Goal: Task Accomplishment & Management: Manage account settings

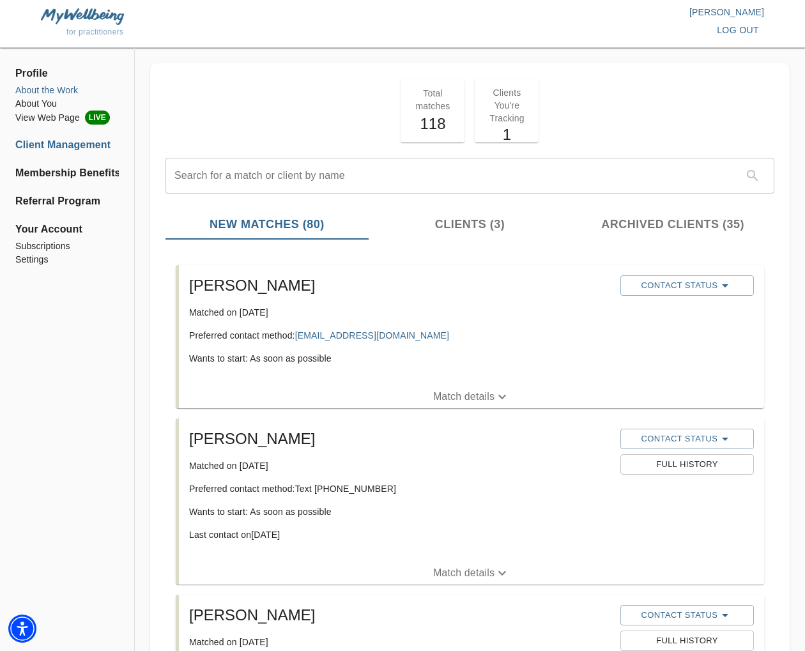
click at [52, 88] on li "About the Work" at bounding box center [66, 90] width 103 height 13
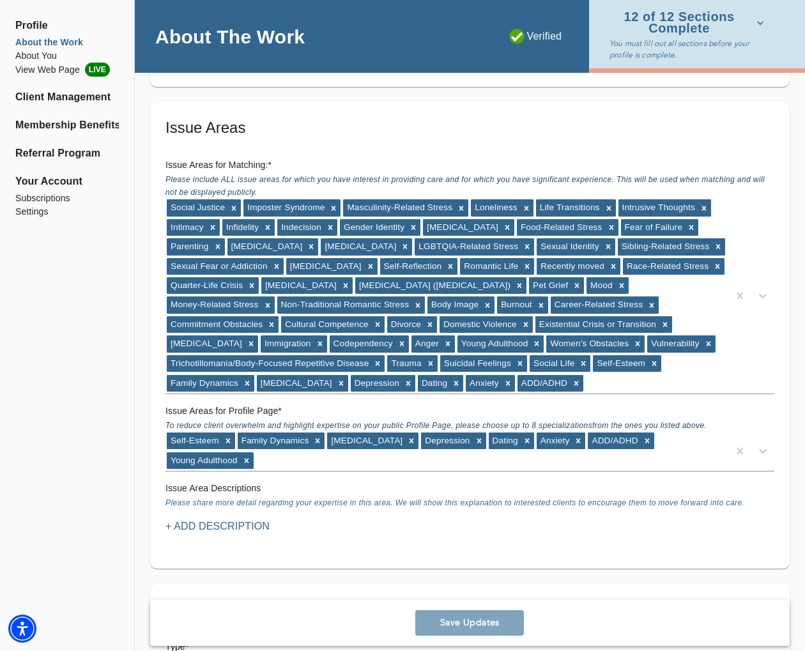
scroll to position [1232, 0]
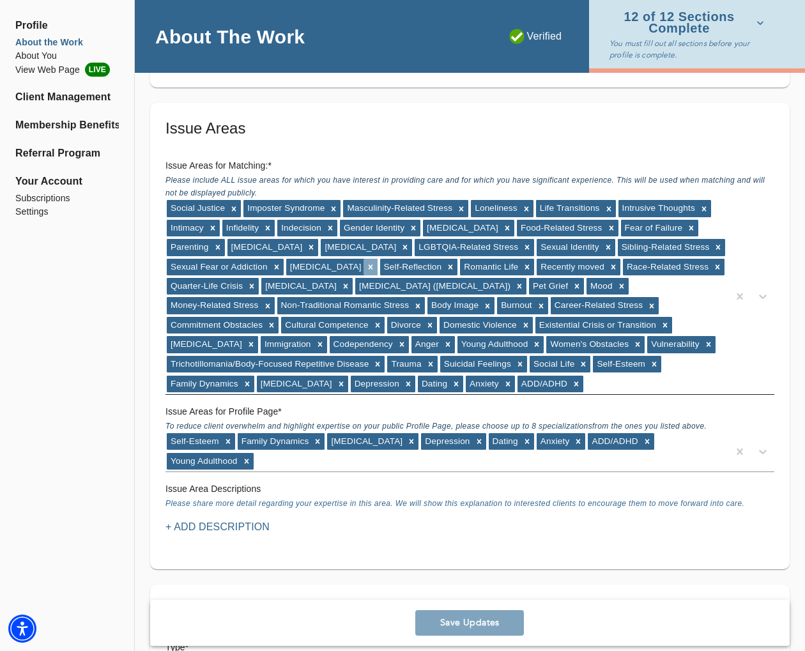
click at [366, 263] on icon at bounding box center [370, 267] width 9 height 9
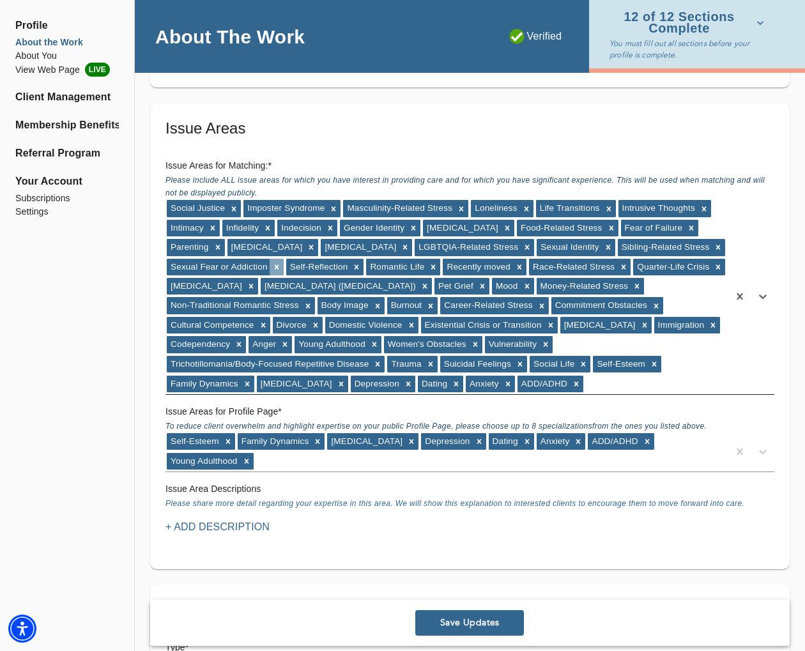
click at [274, 263] on icon at bounding box center [276, 267] width 9 height 9
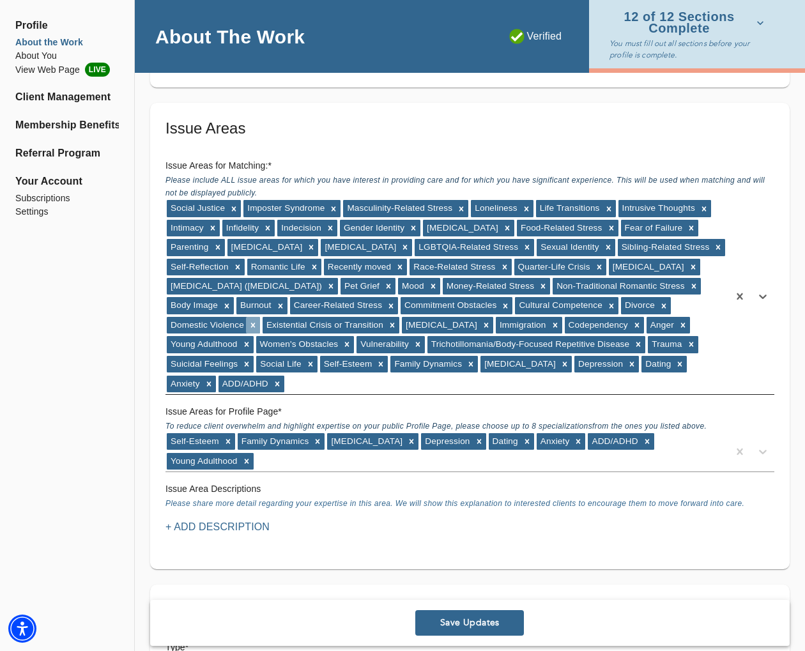
click at [252, 323] on icon at bounding box center [253, 325] width 4 height 4
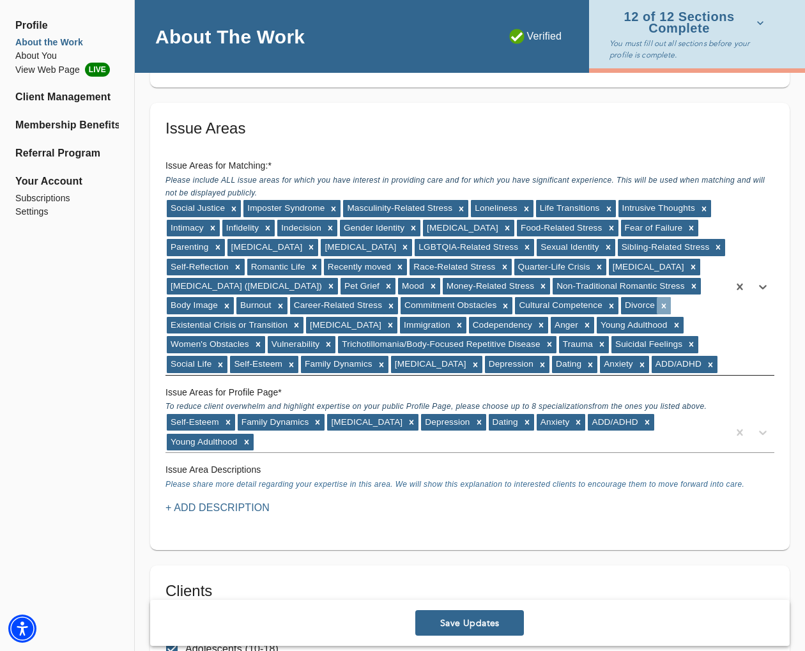
click at [664, 301] on icon at bounding box center [663, 305] width 9 height 9
click at [464, 321] on icon at bounding box center [459, 325] width 9 height 9
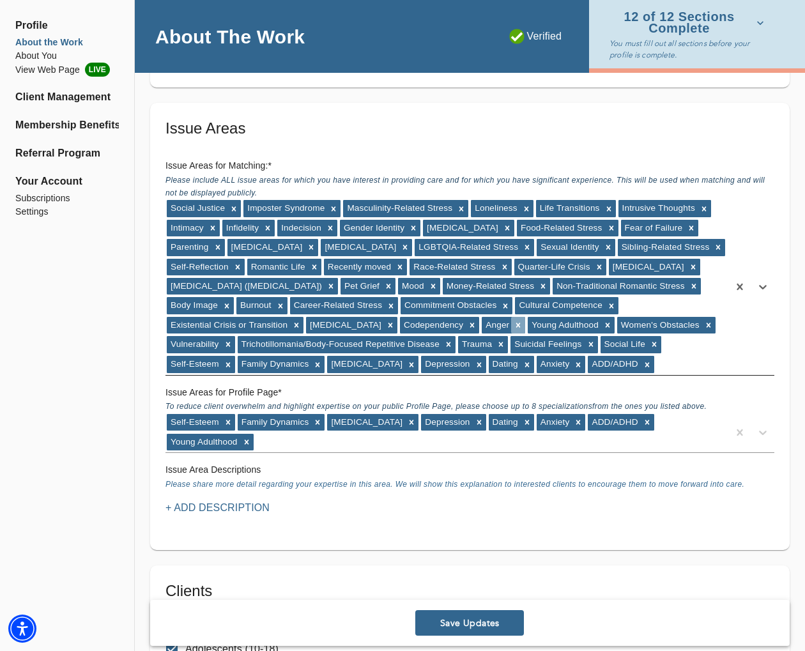
click at [521, 323] on icon at bounding box center [518, 325] width 4 height 4
click at [591, 340] on icon at bounding box center [590, 344] width 9 height 9
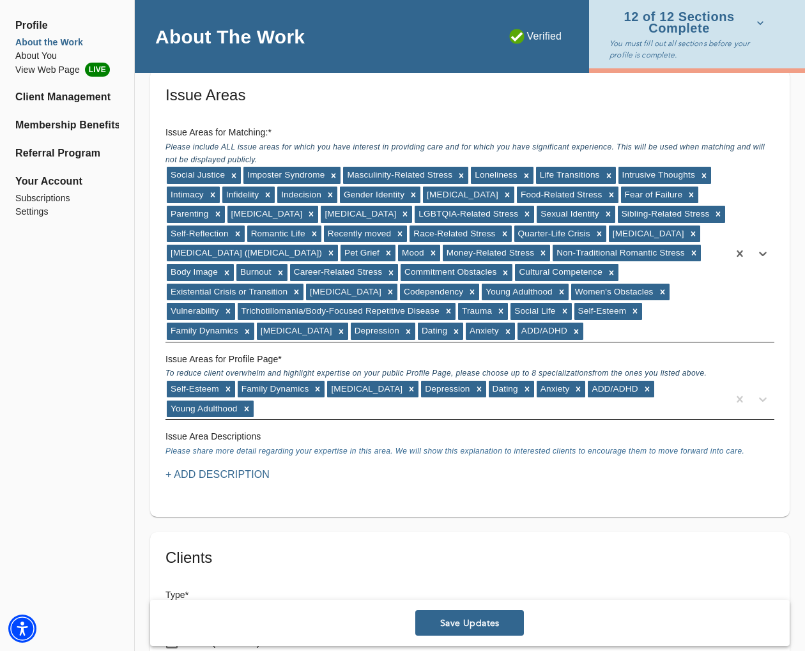
scroll to position [1274, 0]
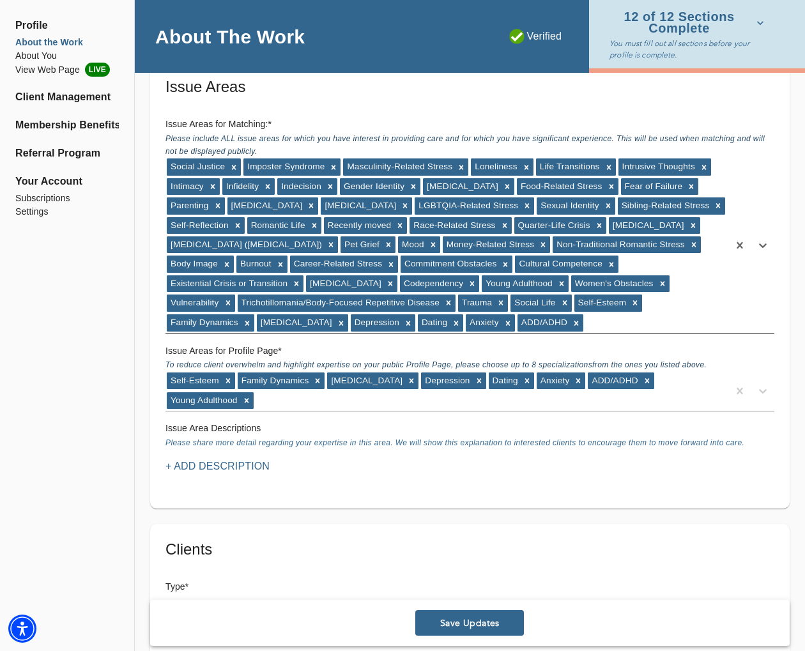
click at [501, 622] on span "Save Updates" at bounding box center [469, 623] width 98 height 12
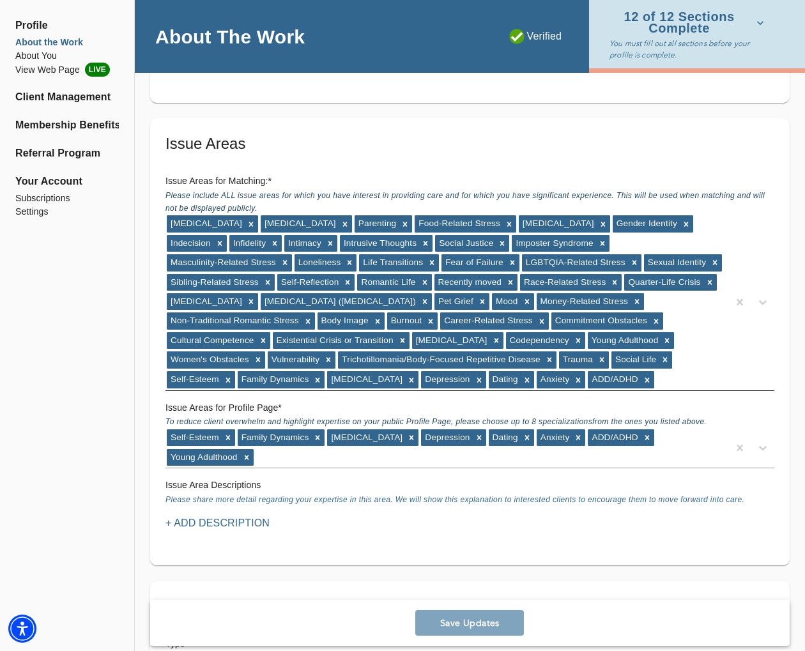
scroll to position [1116, 0]
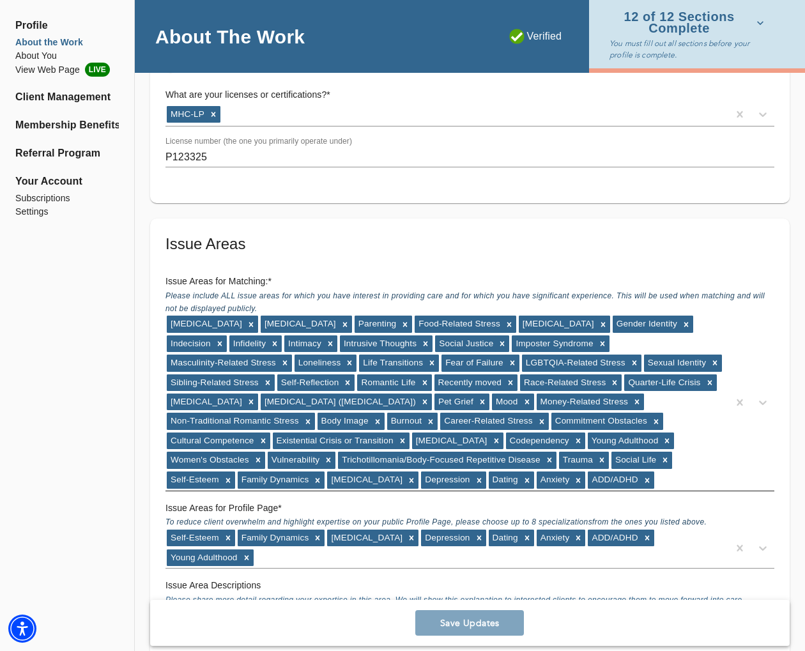
click at [450, 619] on div "Save Updates" at bounding box center [469, 623] width 639 height 46
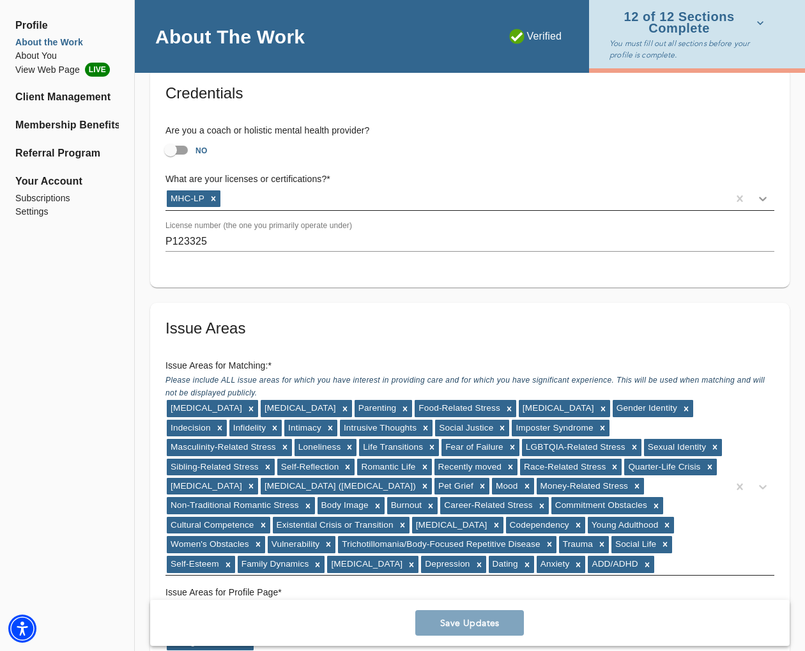
scroll to position [0, 0]
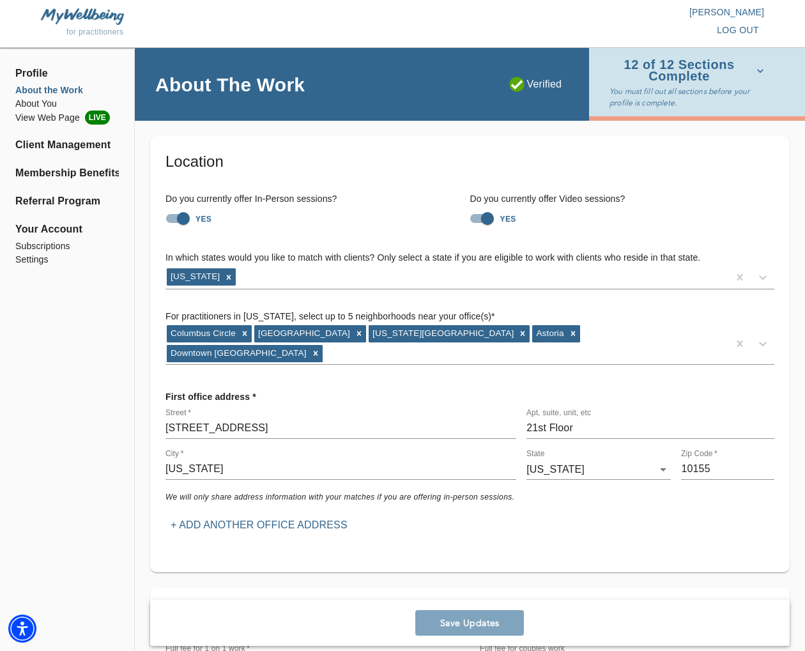
click at [733, 32] on span "log out" at bounding box center [738, 30] width 42 height 16
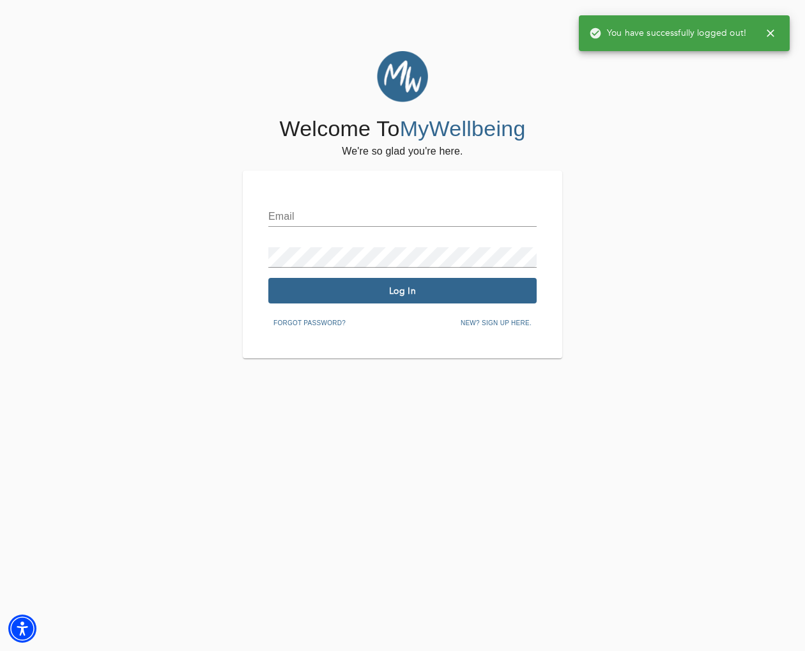
type input "[EMAIL_ADDRESS][DOMAIN_NAME]"
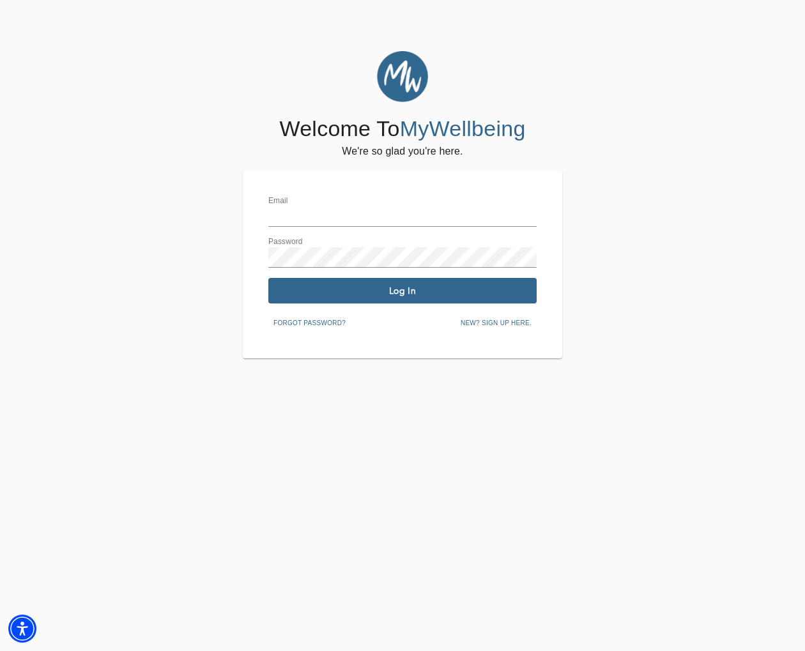
type input "[EMAIL_ADDRESS][DOMAIN_NAME]"
click at [422, 291] on span "Log In" at bounding box center [402, 291] width 258 height 12
